Goal: Transaction & Acquisition: Download file/media

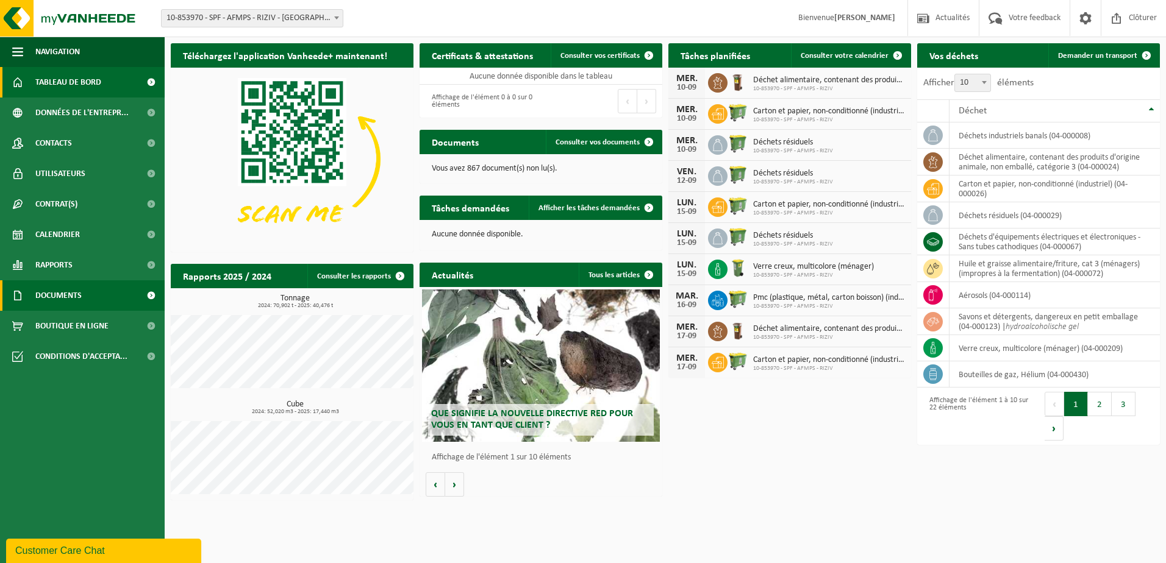
click at [65, 287] on span "Documents" at bounding box center [58, 296] width 46 height 30
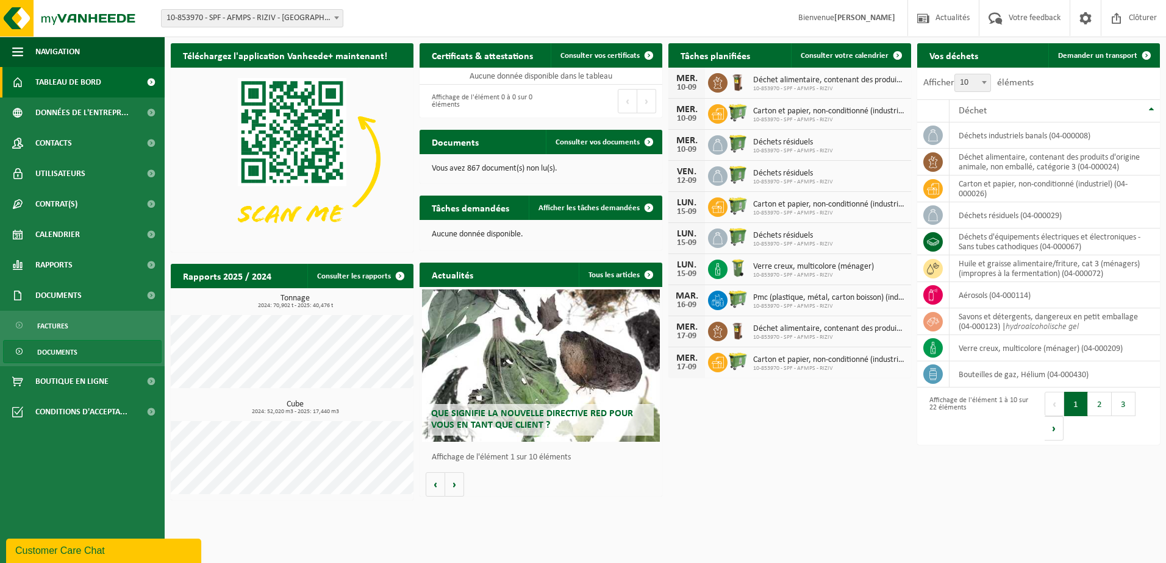
click at [53, 352] on span "Documents" at bounding box center [57, 352] width 40 height 23
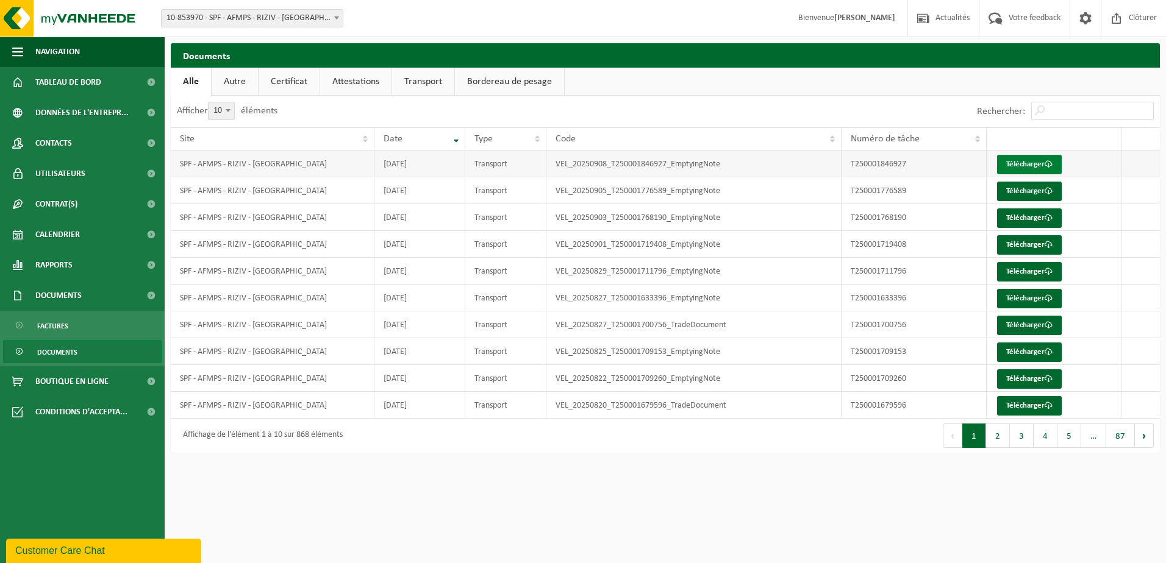
click at [1030, 165] on link "Télécharger" at bounding box center [1029, 165] width 65 height 20
click at [1029, 162] on link "Télécharger" at bounding box center [1029, 165] width 65 height 20
click at [1037, 191] on link "Télécharger" at bounding box center [1029, 192] width 65 height 20
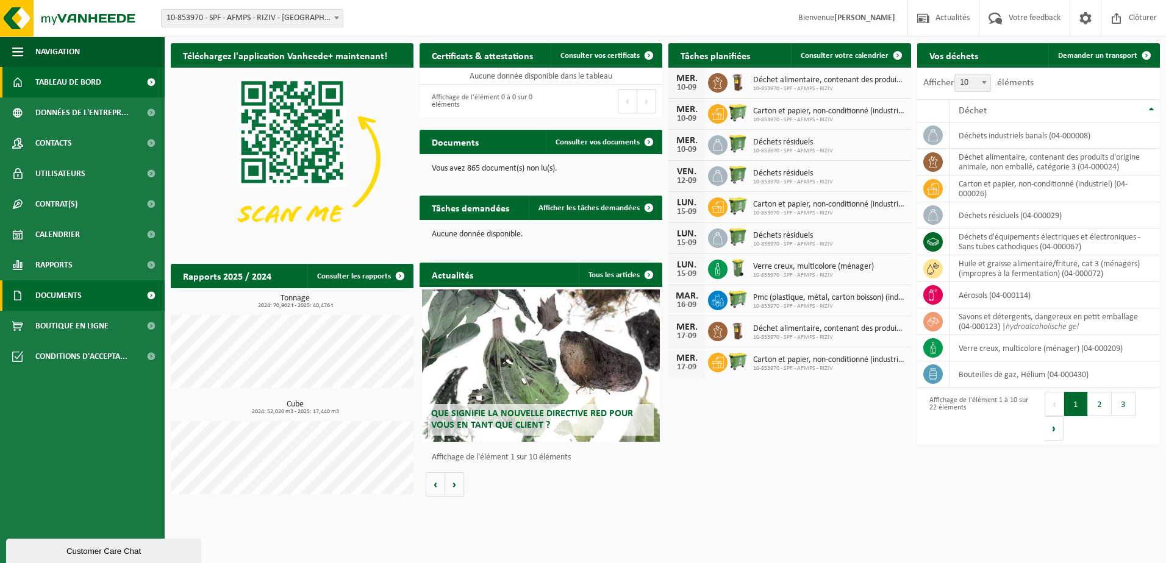
click at [98, 287] on link "Documents" at bounding box center [82, 296] width 165 height 30
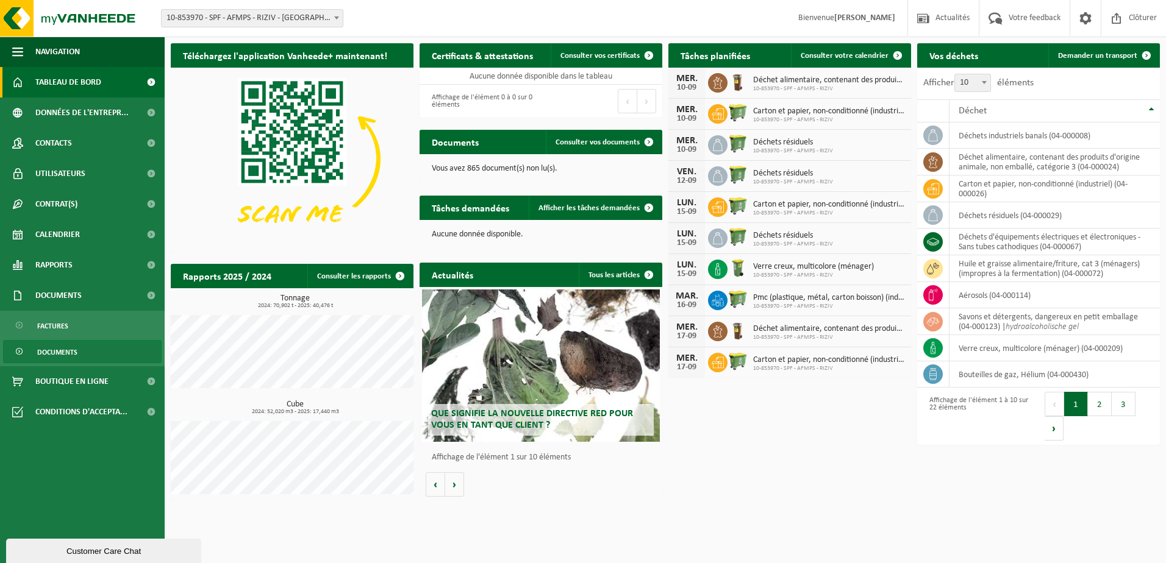
click at [73, 348] on span "Documents" at bounding box center [57, 352] width 40 height 23
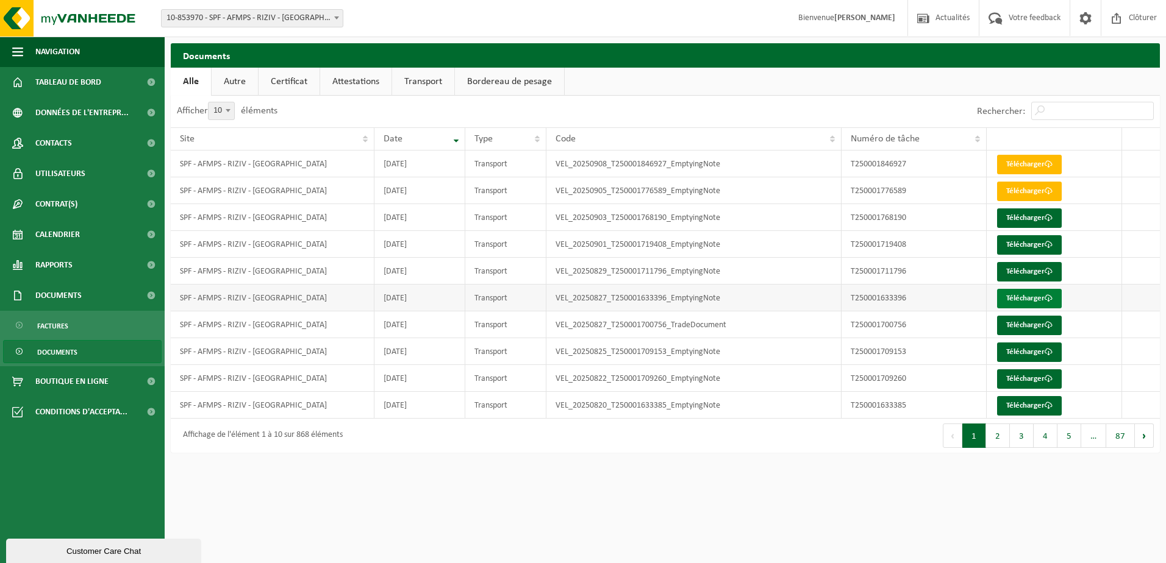
click at [1050, 297] on span at bounding box center [1049, 299] width 8 height 8
